Goal: Task Accomplishment & Management: Use online tool/utility

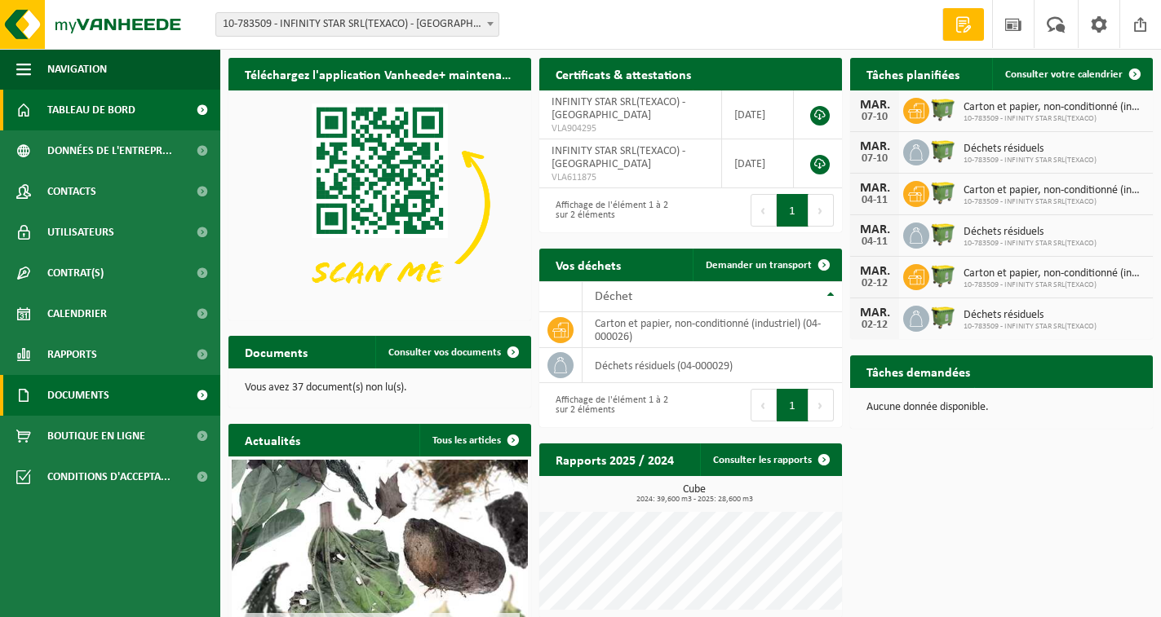
click at [73, 399] on span "Documents" at bounding box center [78, 395] width 62 height 41
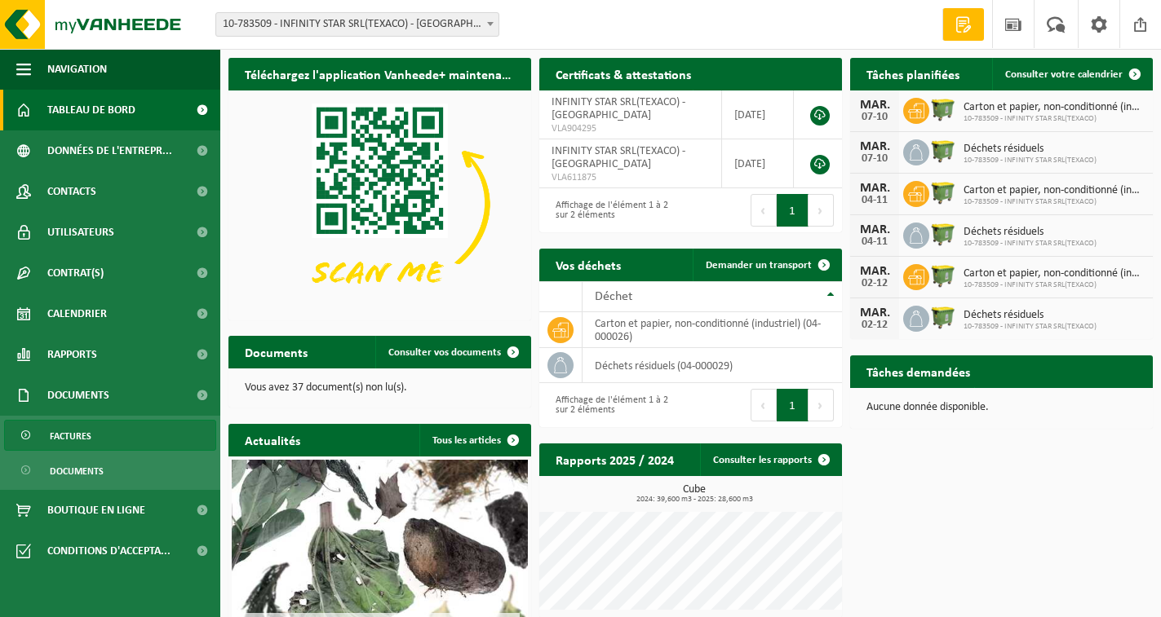
click at [84, 445] on span "Factures" at bounding box center [71, 436] width 42 height 31
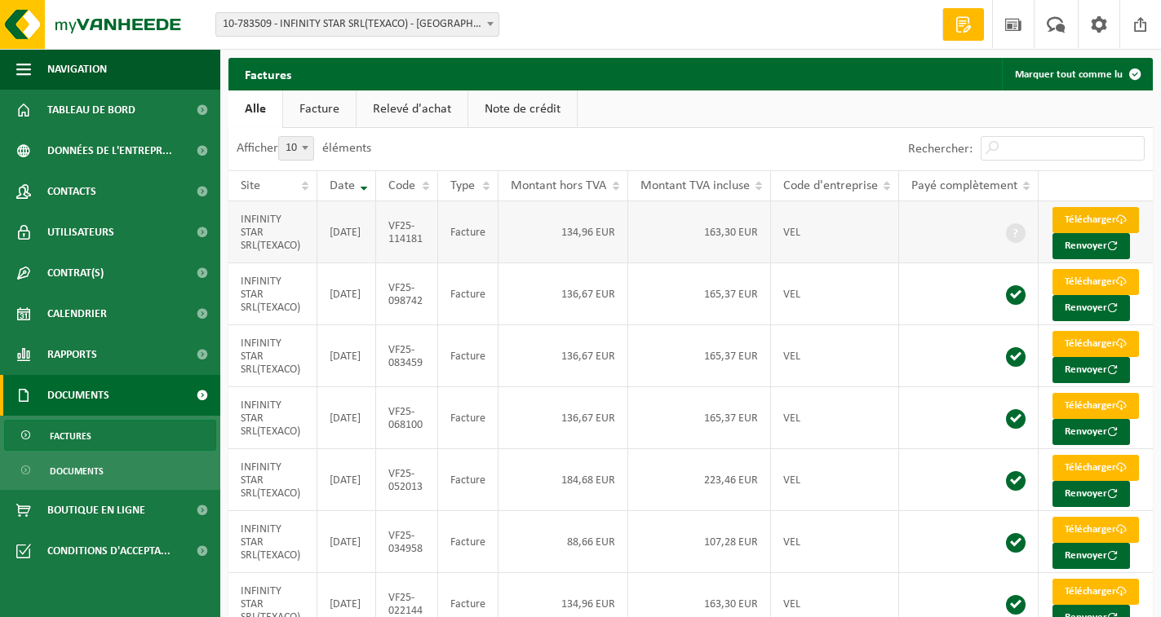
click at [1078, 222] on link "Télécharger" at bounding box center [1095, 220] width 86 height 26
click at [89, 316] on span "Calendrier" at bounding box center [77, 314] width 60 height 41
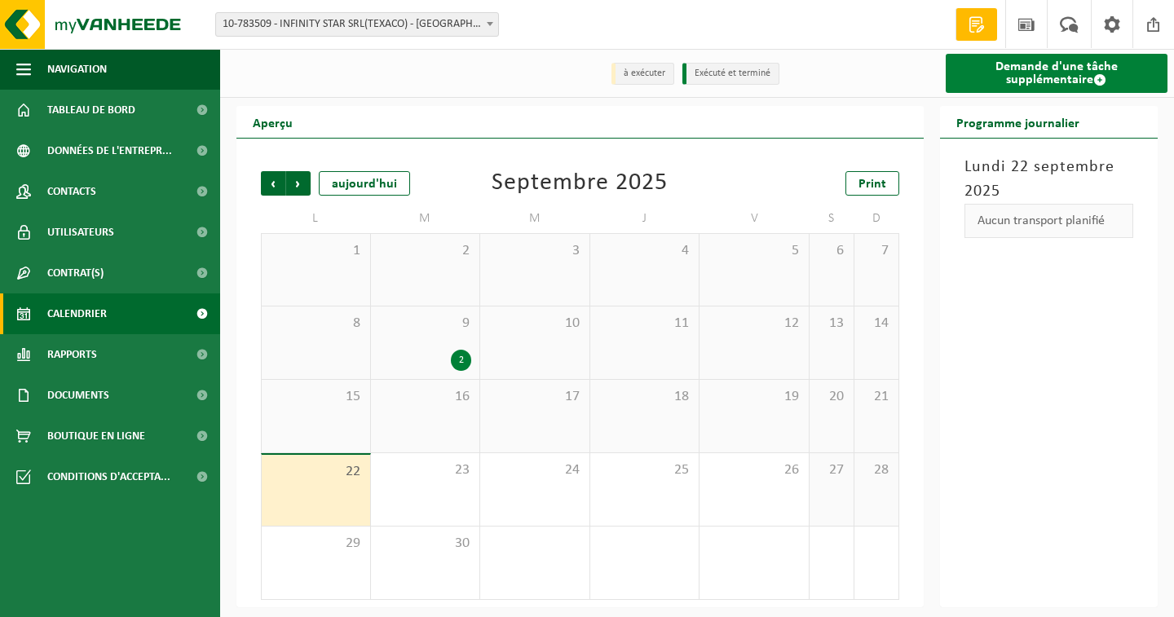
click at [1048, 82] on link "Demande d'une tâche supplémentaire" at bounding box center [1057, 73] width 223 height 39
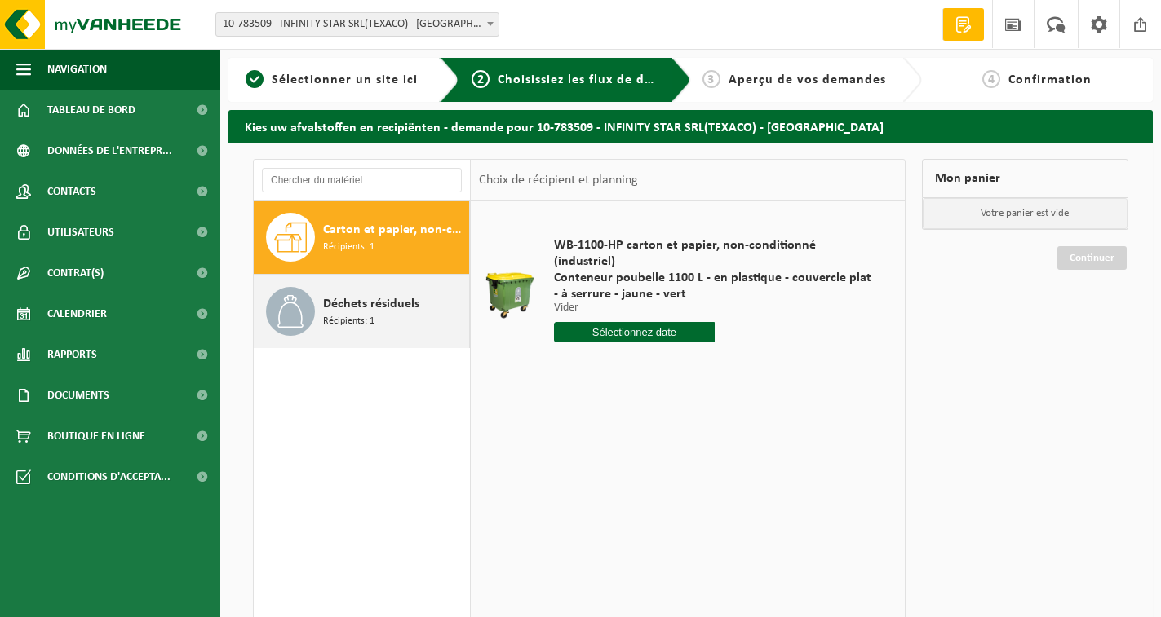
click at [352, 324] on span "Récipients: 1" at bounding box center [348, 321] width 51 height 15
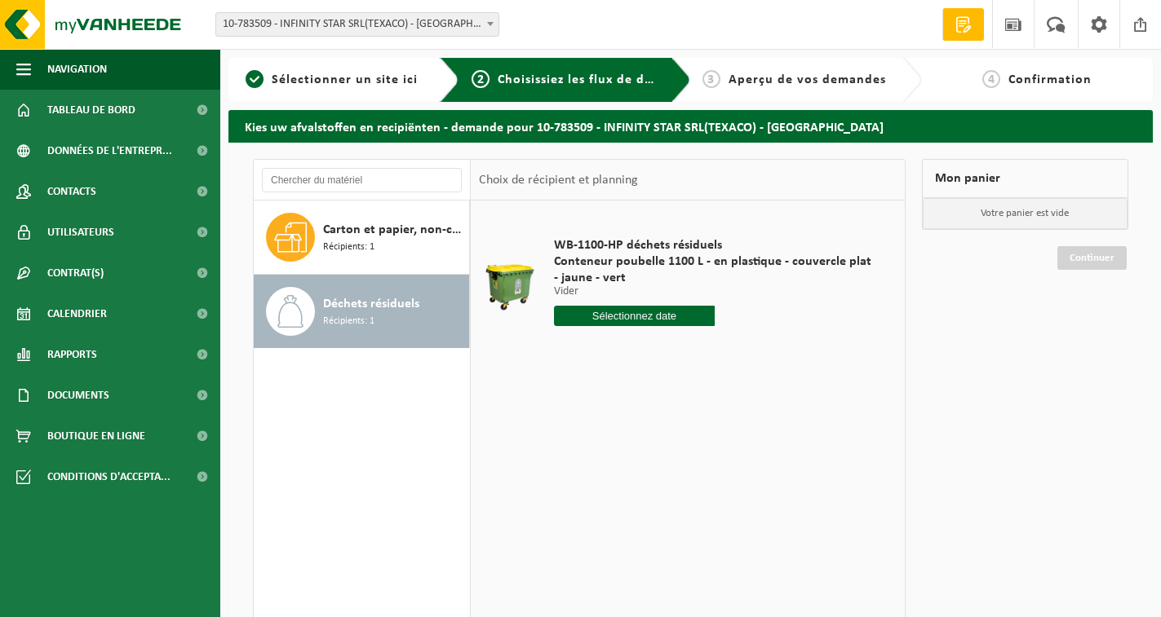
click at [617, 322] on input "text" at bounding box center [634, 316] width 161 height 20
click at [592, 482] on div "23" at bounding box center [597, 487] width 29 height 26
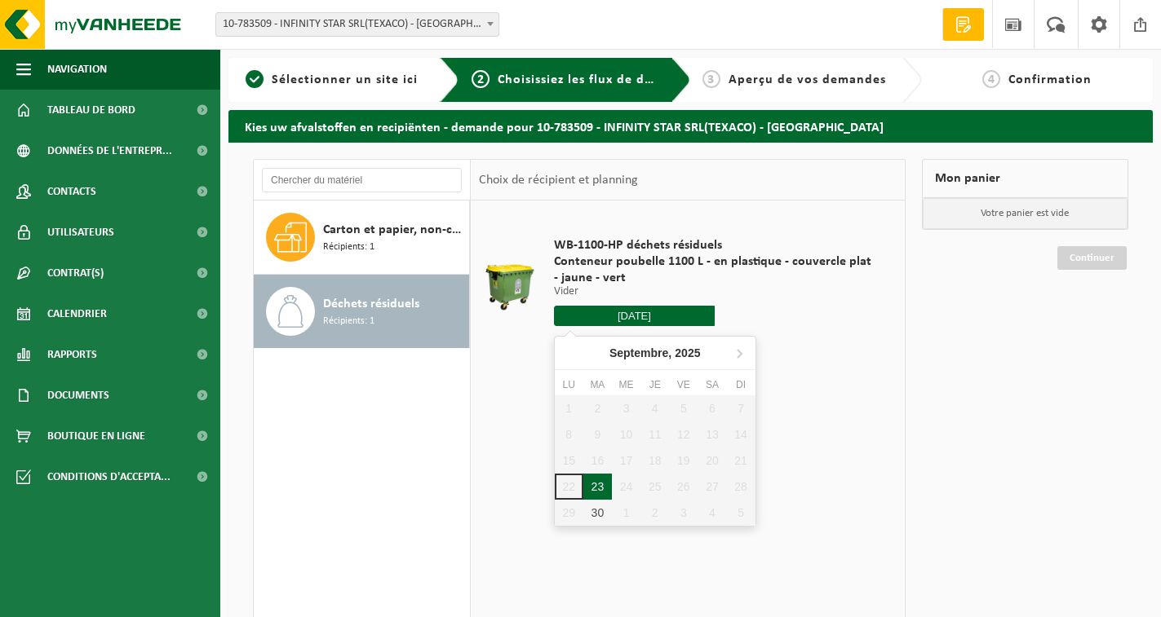
type input "à partir de 2025-09-23"
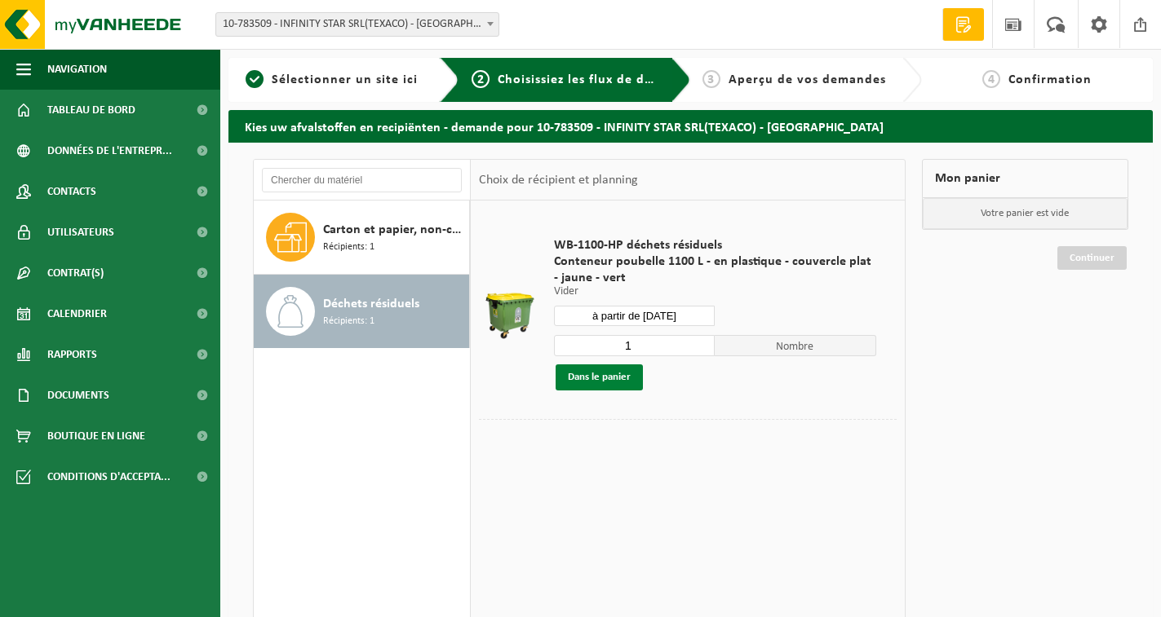
click at [604, 375] on button "Dans le panier" at bounding box center [598, 378] width 87 height 26
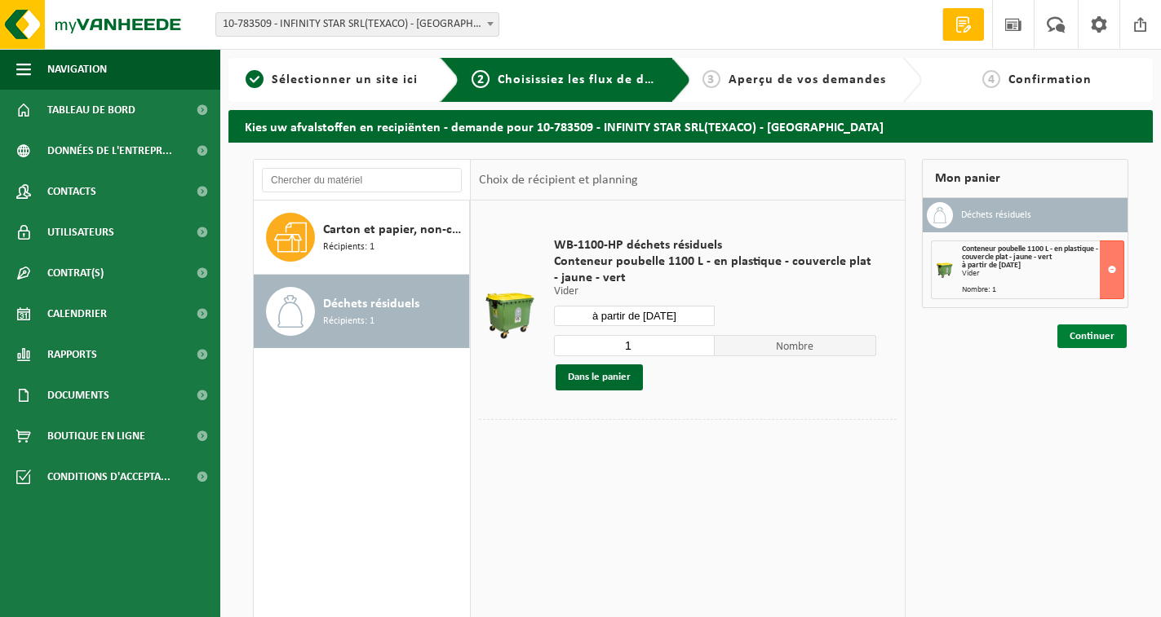
click at [1090, 333] on link "Continuer" at bounding box center [1091, 337] width 69 height 24
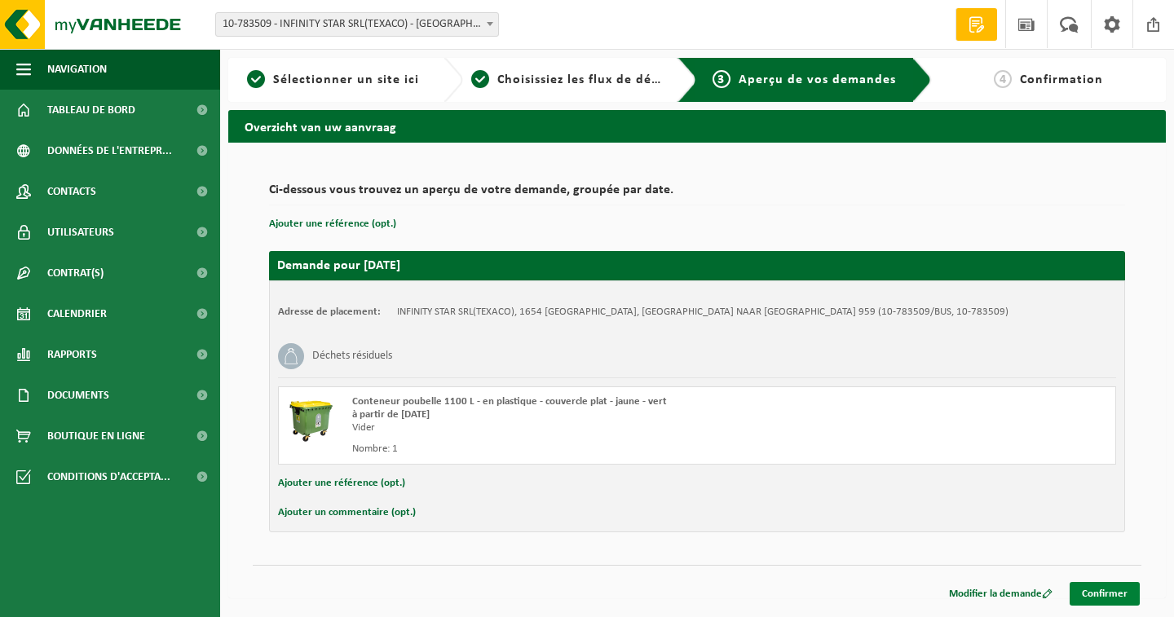
click at [1106, 595] on link "Confirmer" at bounding box center [1105, 594] width 70 height 24
